Goal: Find specific page/section: Find specific page/section

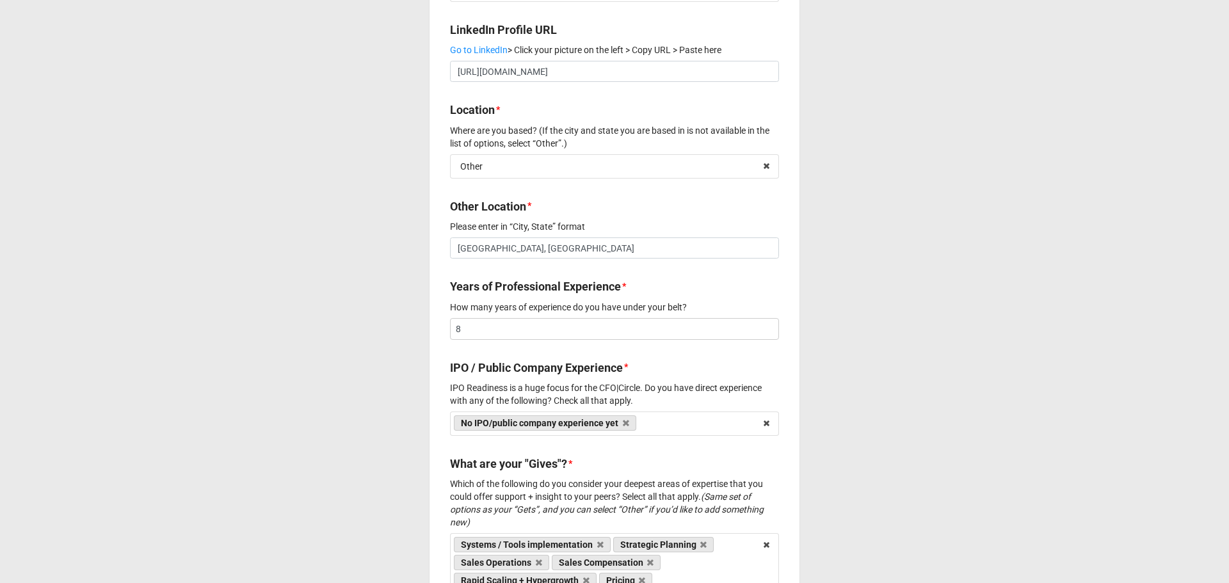
scroll to position [1217, 0]
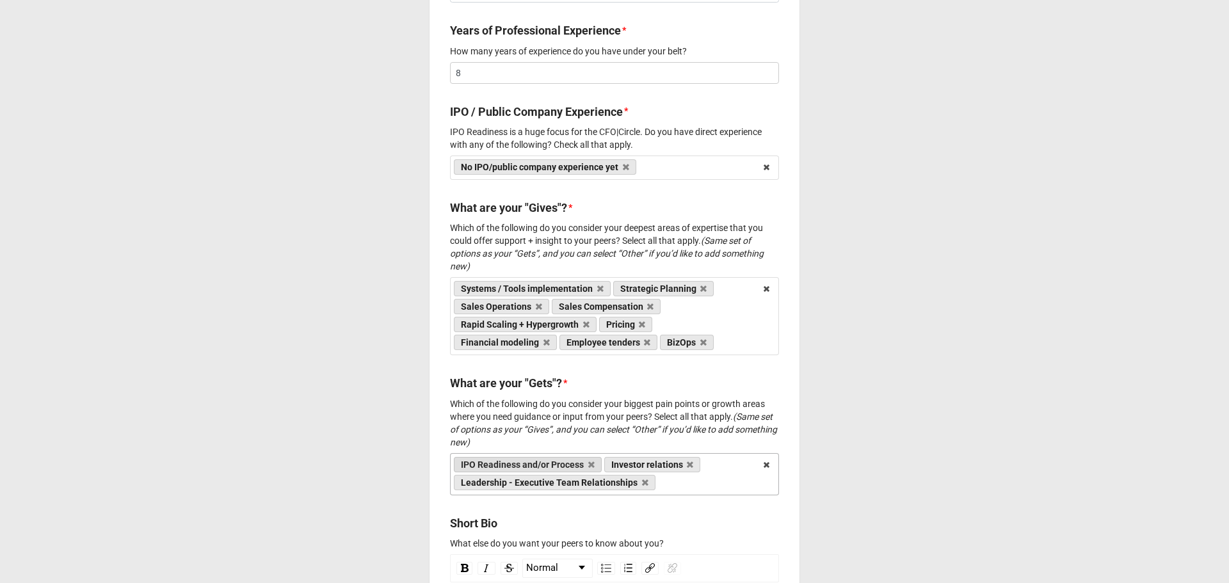
drag, startPoint x: 714, startPoint y: 458, endPoint x: 524, endPoint y: 451, distance: 190.3
click at [524, 453] on div "IPO Readiness and/or Process Investor relations Leadership - Executive Team Rel…" at bounding box center [614, 474] width 329 height 42
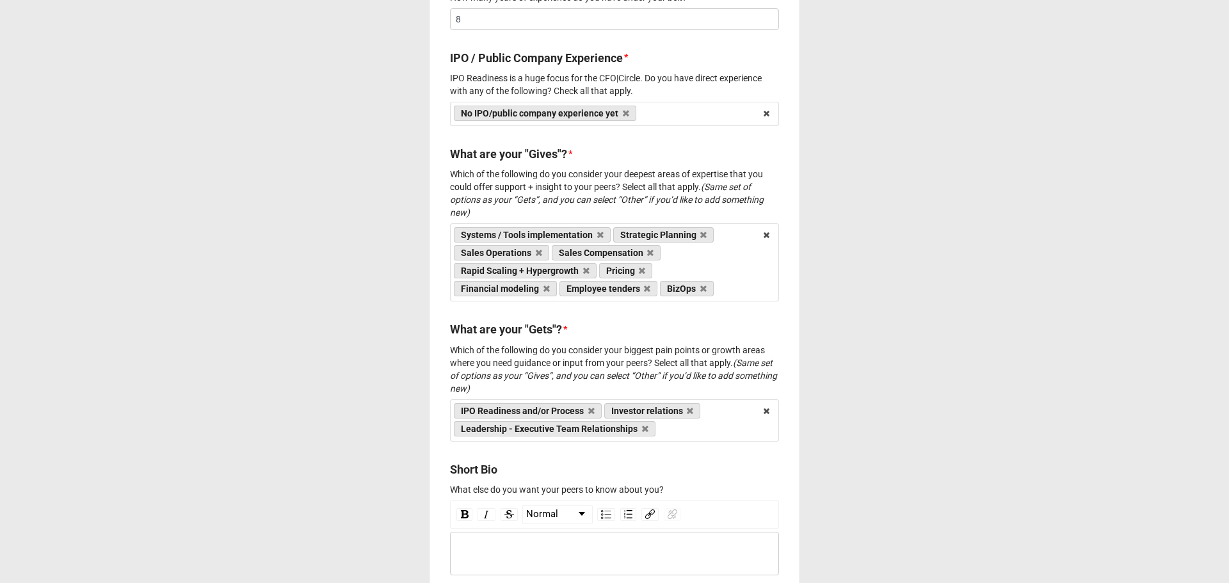
scroll to position [1281, 0]
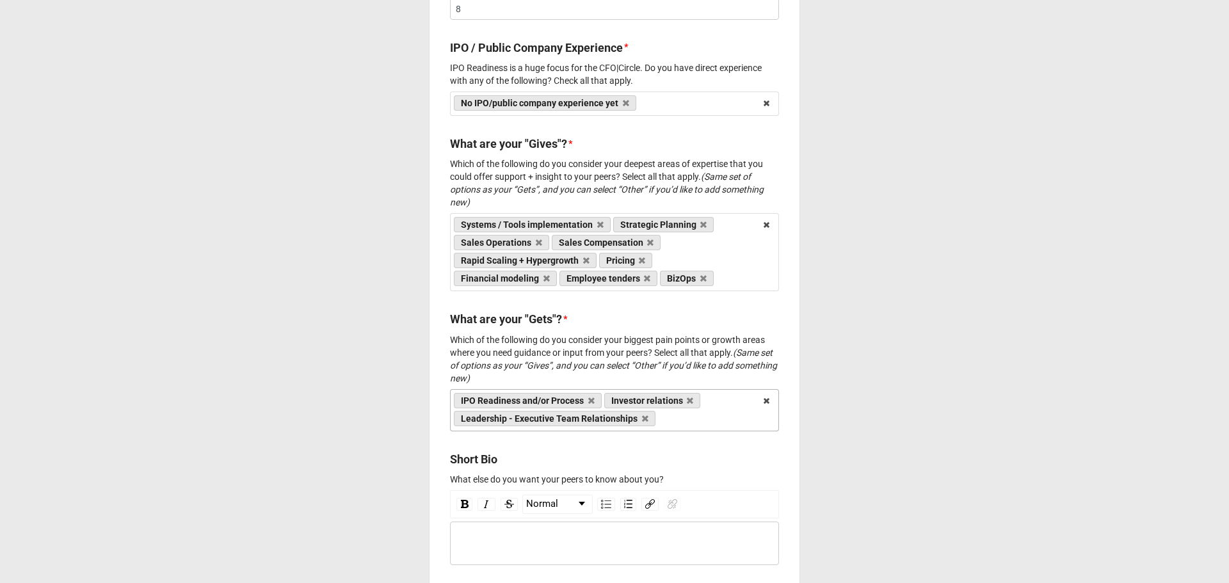
click at [709, 403] on div "IPO Readiness and/or Process Investor relations Leadership - Executive Team Rel…" at bounding box center [614, 410] width 329 height 42
type input "s"
type input "rapi"
